Goal: Task Accomplishment & Management: Complete application form

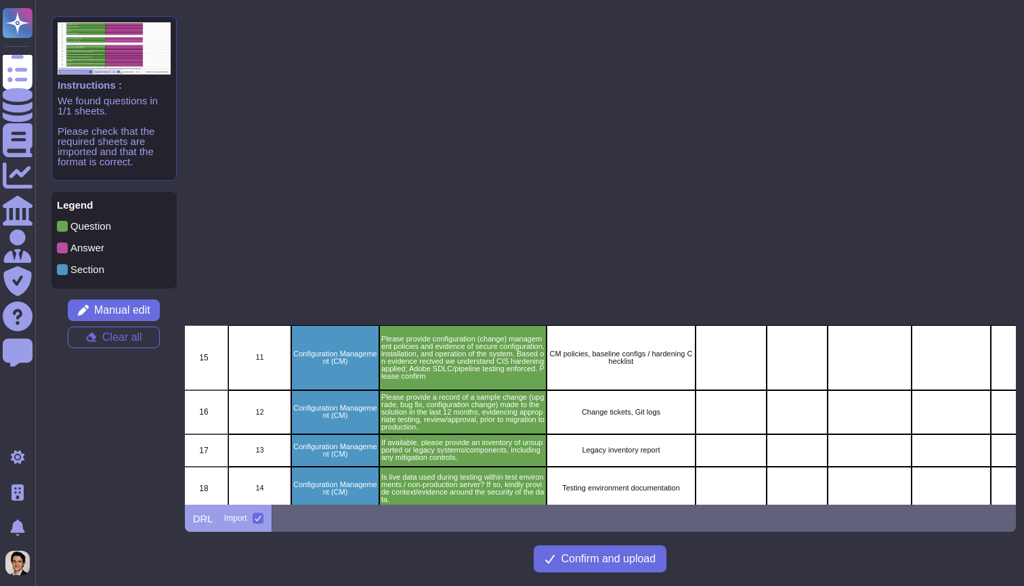
scroll to position [5, 5]
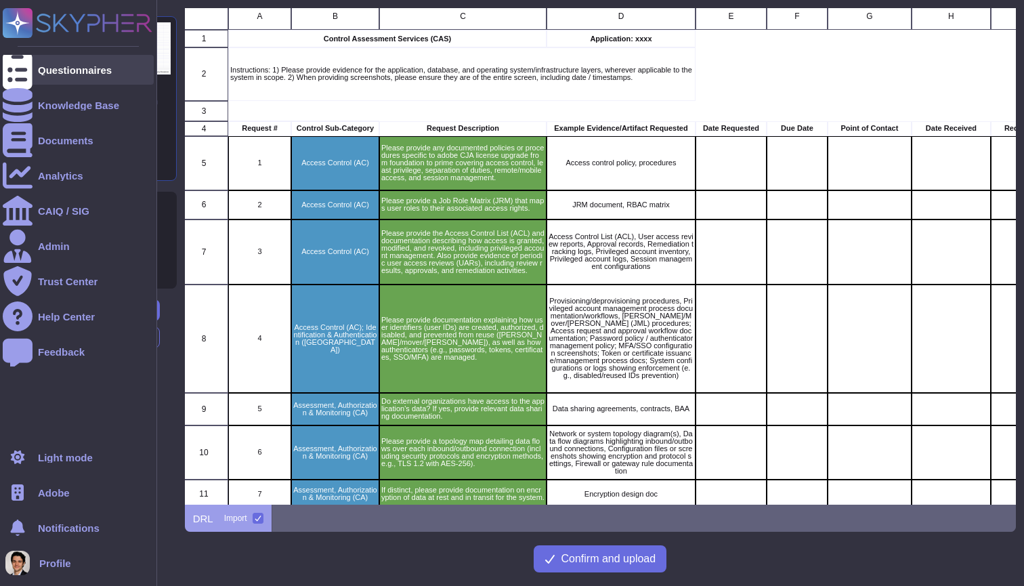
click at [49, 76] on div "Questionnaires" at bounding box center [78, 70] width 151 height 30
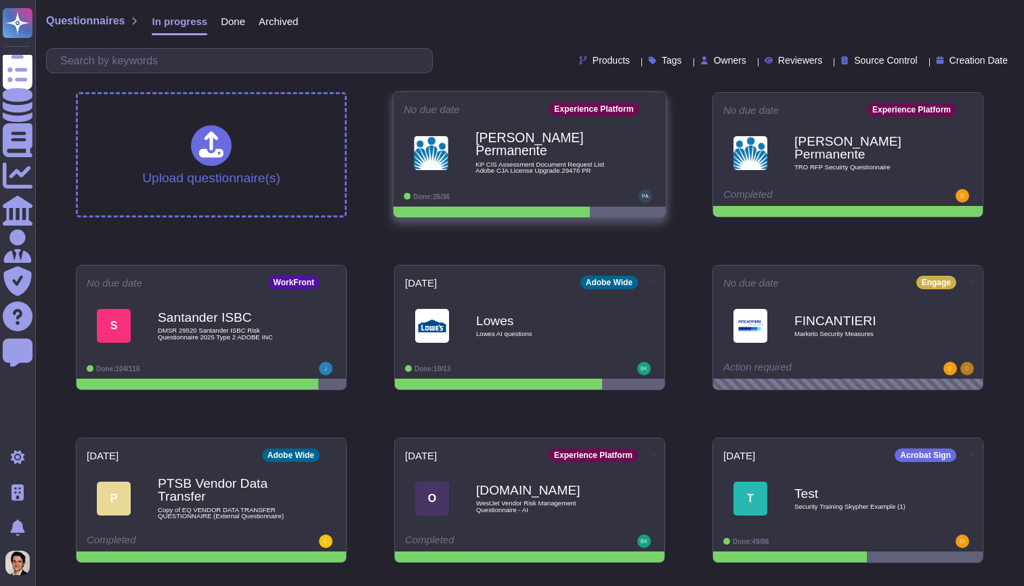
click at [569, 170] on span "KP CIS Assessment Document Request List Adobe CJA License Upgrade.29476 PR" at bounding box center [544, 167] width 137 height 13
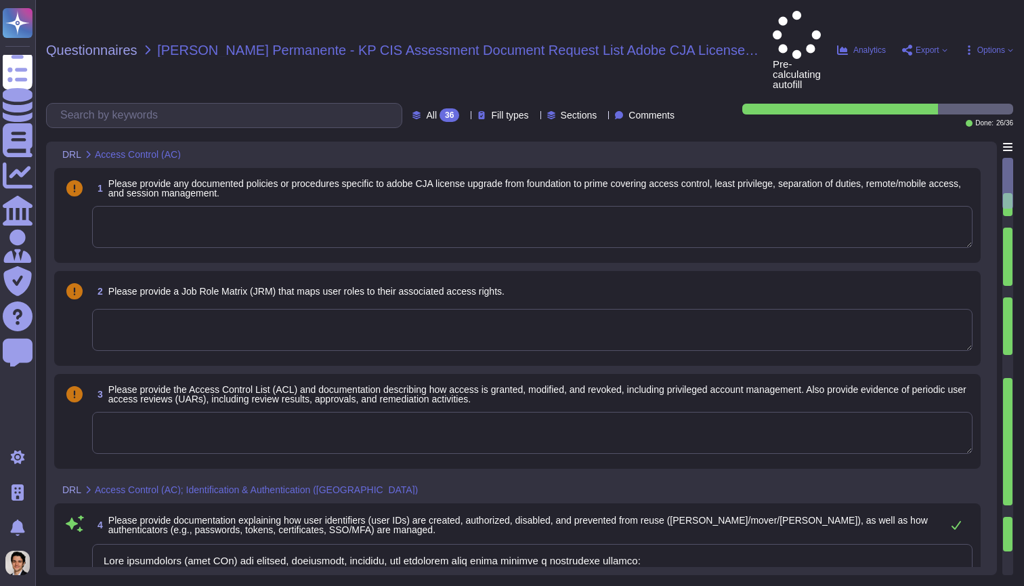
type textarea "User identifiers (user IDs) are created, authorized, disabled, and prevented fr…"
type textarea "External organizations do not have logical access to the application's data. Ad…"
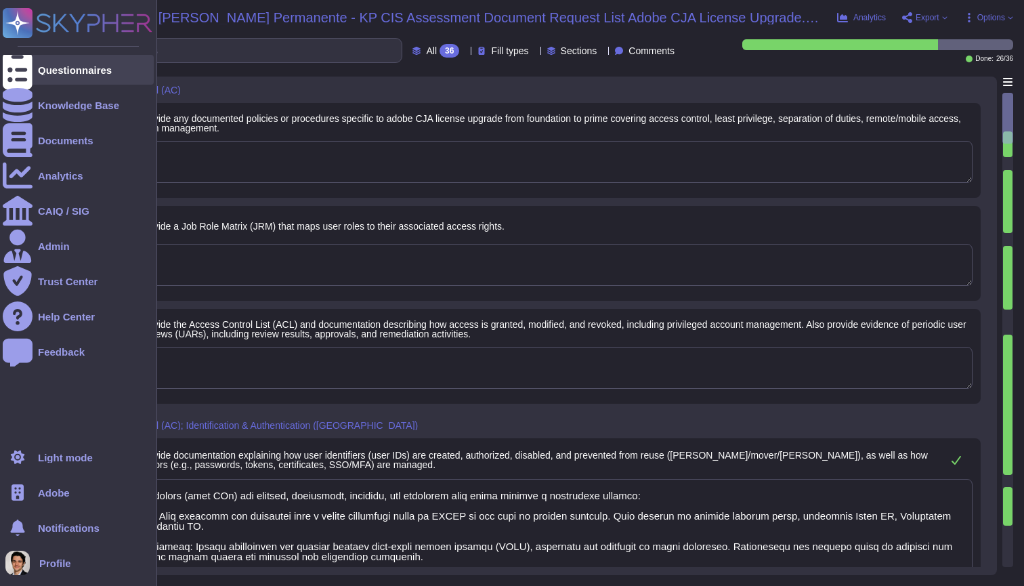
click at [25, 72] on icon at bounding box center [18, 70] width 30 height 40
